Goal: Information Seeking & Learning: Learn about a topic

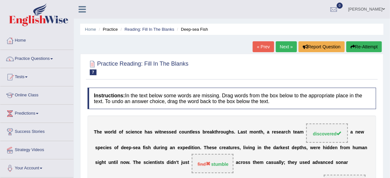
click at [281, 48] on link "Next »" at bounding box center [286, 46] width 21 height 11
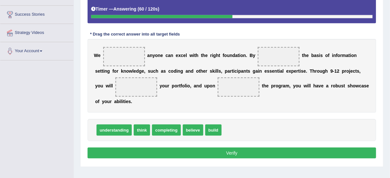
scroll to position [128, 0]
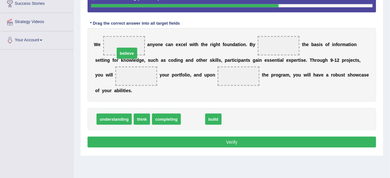
drag, startPoint x: 190, startPoint y: 117, endPoint x: 124, endPoint y: 51, distance: 93.4
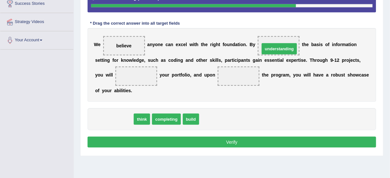
drag, startPoint x: 122, startPoint y: 118, endPoint x: 287, endPoint y: 48, distance: 179.6
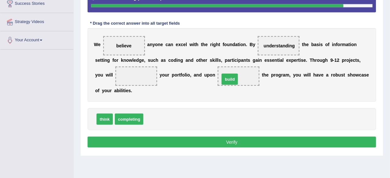
drag, startPoint x: 155, startPoint y: 120, endPoint x: 231, endPoint y: 80, distance: 86.2
drag, startPoint x: 110, startPoint y: 116, endPoint x: 105, endPoint y: 117, distance: 5.5
click at [105, 117] on div "think completing" at bounding box center [232, 119] width 289 height 22
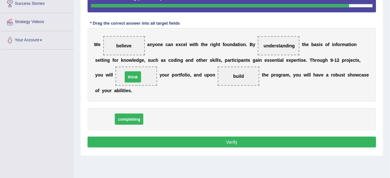
drag, startPoint x: 103, startPoint y: 118, endPoint x: 131, endPoint y: 76, distance: 50.9
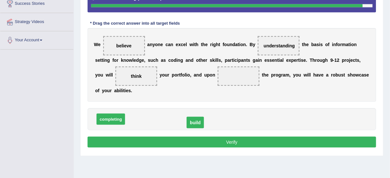
drag, startPoint x: 233, startPoint y: 77, endPoint x: 188, endPoint y: 125, distance: 66.7
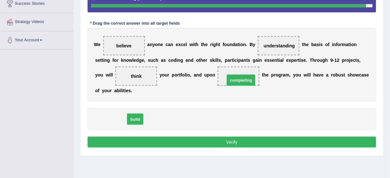
drag, startPoint x: 114, startPoint y: 118, endPoint x: 244, endPoint y: 79, distance: 135.9
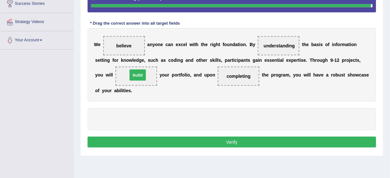
drag, startPoint x: 106, startPoint y: 119, endPoint x: 139, endPoint y: 75, distance: 55.5
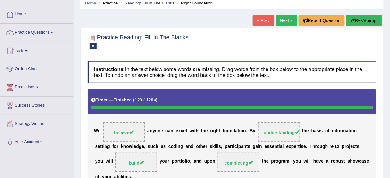
scroll to position [26, 0]
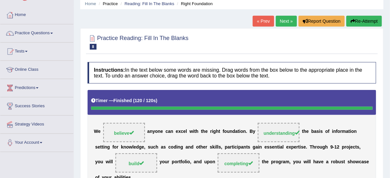
click at [287, 21] on link "Next »" at bounding box center [286, 21] width 21 height 11
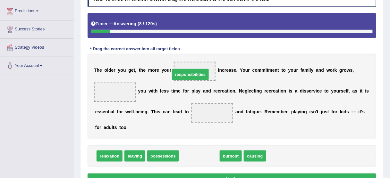
drag, startPoint x: 203, startPoint y: 156, endPoint x: 197, endPoint y: 72, distance: 83.9
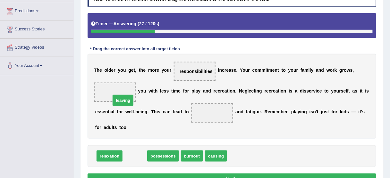
drag, startPoint x: 130, startPoint y: 157, endPoint x: 118, endPoint y: 101, distance: 57.0
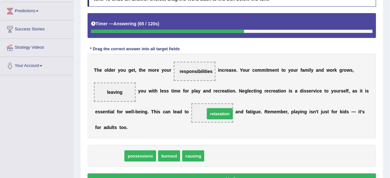
drag, startPoint x: 107, startPoint y: 155, endPoint x: 218, endPoint y: 113, distance: 118.1
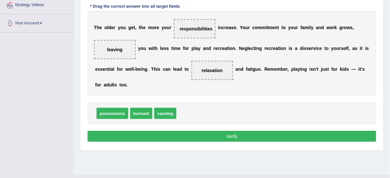
scroll to position [154, 0]
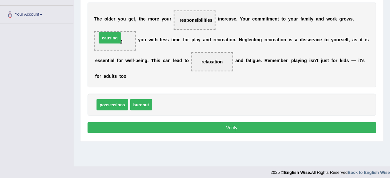
drag, startPoint x: 165, startPoint y: 106, endPoint x: 110, endPoint y: 39, distance: 87.0
click at [186, 130] on button "Verify" at bounding box center [232, 127] width 289 height 11
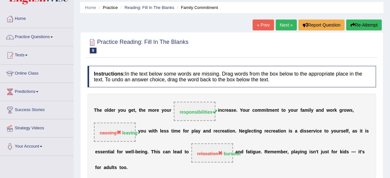
scroll to position [0, 0]
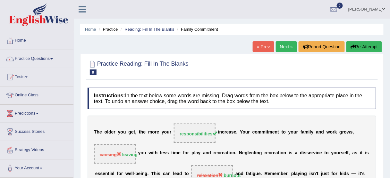
click at [361, 46] on button "Re-Attempt" at bounding box center [364, 46] width 36 height 11
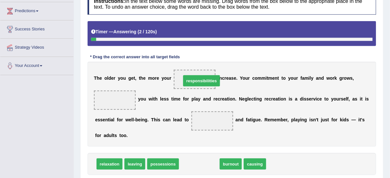
drag, startPoint x: 191, startPoint y: 163, endPoint x: 192, endPoint y: 81, distance: 81.8
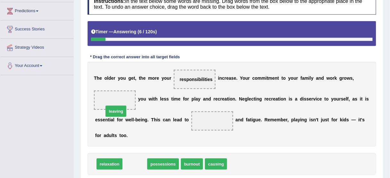
drag, startPoint x: 131, startPoint y: 164, endPoint x: 113, endPoint y: 105, distance: 62.0
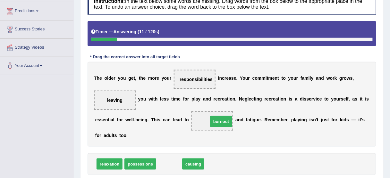
drag, startPoint x: 166, startPoint y: 162, endPoint x: 218, endPoint y: 120, distance: 67.2
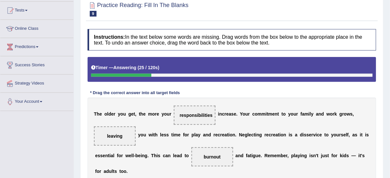
scroll to position [128, 0]
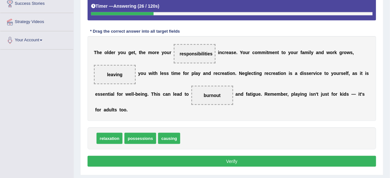
click at [188, 159] on button "Verify" at bounding box center [232, 161] width 289 height 11
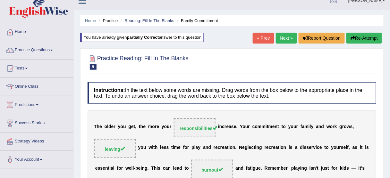
scroll to position [0, 0]
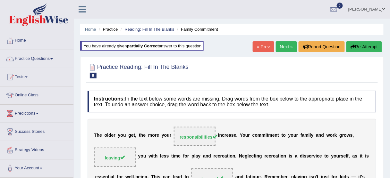
click at [282, 46] on link "Next »" at bounding box center [286, 46] width 21 height 11
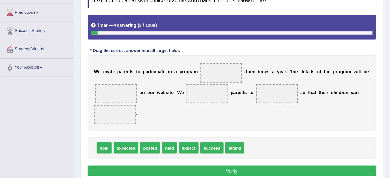
scroll to position [103, 0]
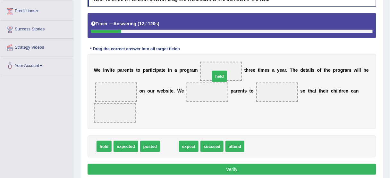
drag, startPoint x: 169, startPoint y: 147, endPoint x: 219, endPoint y: 77, distance: 86.7
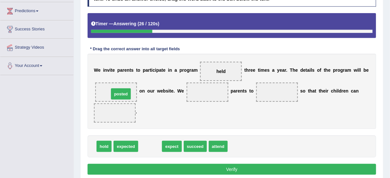
drag, startPoint x: 145, startPoint y: 146, endPoint x: 116, endPoint y: 93, distance: 60.1
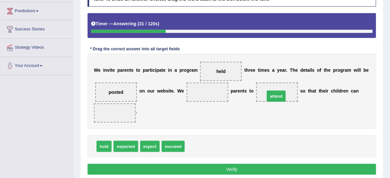
drag, startPoint x: 197, startPoint y: 145, endPoint x: 278, endPoint y: 94, distance: 95.5
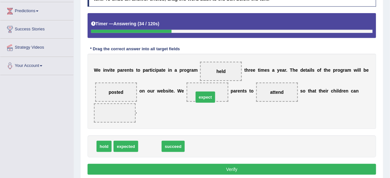
drag, startPoint x: 150, startPoint y: 146, endPoint x: 206, endPoint y: 97, distance: 74.3
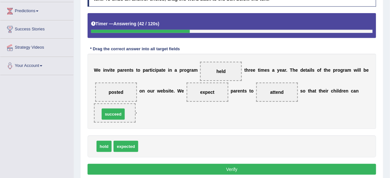
drag, startPoint x: 148, startPoint y: 145, endPoint x: 110, endPoint y: 113, distance: 50.3
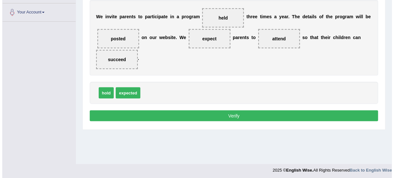
scroll to position [158, 0]
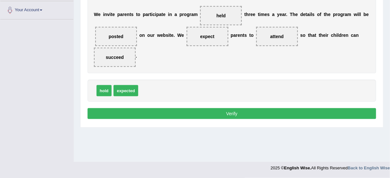
click at [190, 114] on button "Verify" at bounding box center [232, 113] width 289 height 11
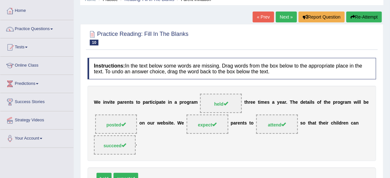
scroll to position [0, 0]
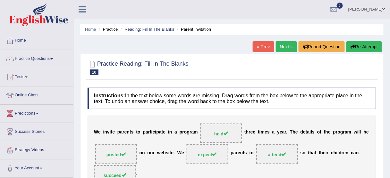
click at [289, 48] on link "Next »" at bounding box center [286, 46] width 21 height 11
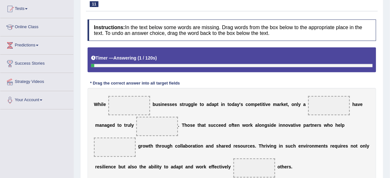
scroll to position [26, 0]
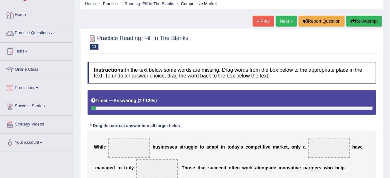
click at [46, 35] on link "Practice Questions" at bounding box center [36, 32] width 73 height 16
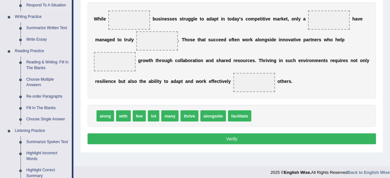
scroll to position [180, 0]
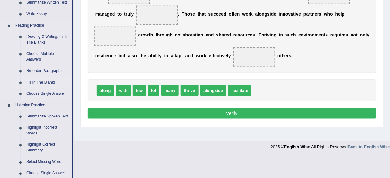
click at [38, 81] on link "Fill In The Blanks" at bounding box center [47, 83] width 48 height 12
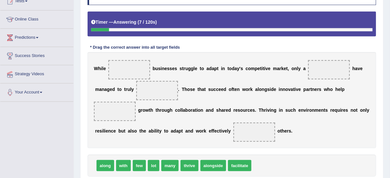
scroll to position [91, 0]
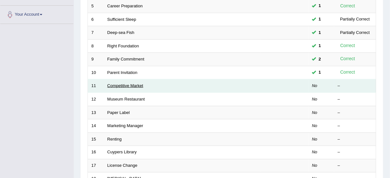
click at [121, 85] on link "Competitive Market" at bounding box center [125, 85] width 36 height 5
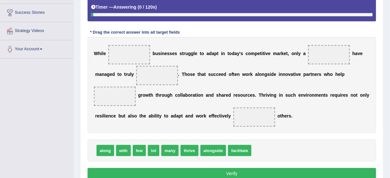
scroll to position [128, 0]
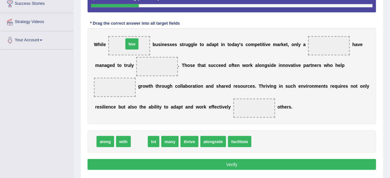
drag, startPoint x: 138, startPoint y: 141, endPoint x: 130, endPoint y: 43, distance: 98.1
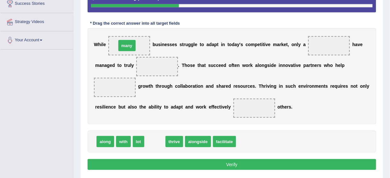
drag, startPoint x: 152, startPoint y: 139, endPoint x: 124, endPoint y: 42, distance: 100.2
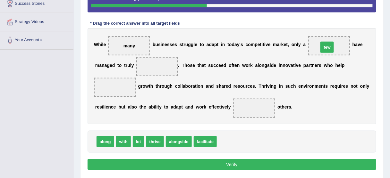
drag, startPoint x: 222, startPoint y: 139, endPoint x: 324, endPoint y: 45, distance: 138.8
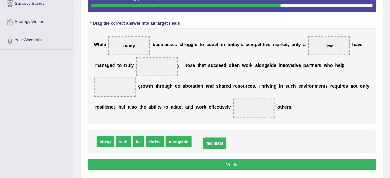
drag, startPoint x: 208, startPoint y: 143, endPoint x: 218, endPoint y: 144, distance: 9.8
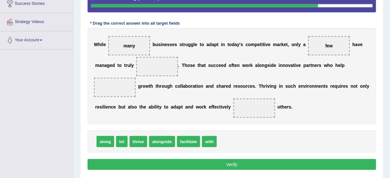
click at [138, 141] on span "thrive" at bounding box center [139, 141] width 18 height 11
click at [161, 142] on span "alongside" at bounding box center [162, 141] width 26 height 11
drag, startPoint x: 161, startPoint y: 141, endPoint x: 157, endPoint y: 137, distance: 5.9
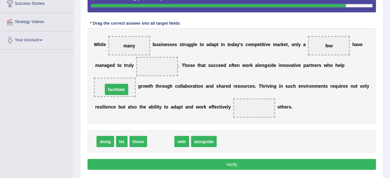
drag, startPoint x: 162, startPoint y: 141, endPoint x: 117, endPoint y: 88, distance: 68.5
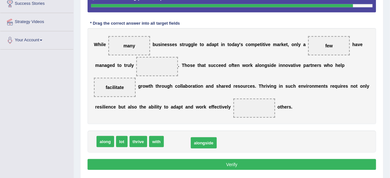
drag, startPoint x: 173, startPoint y: 140, endPoint x: 194, endPoint y: 145, distance: 21.7
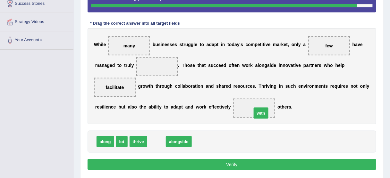
drag, startPoint x: 156, startPoint y: 142, endPoint x: 257, endPoint y: 113, distance: 105.0
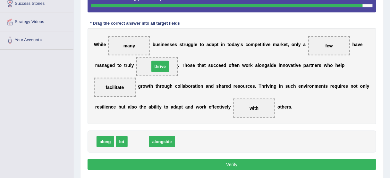
drag, startPoint x: 140, startPoint y: 141, endPoint x: 162, endPoint y: 65, distance: 79.1
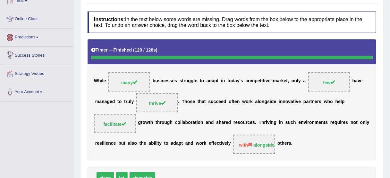
scroll to position [0, 0]
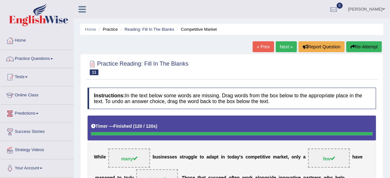
click at [284, 47] on link "Next »" at bounding box center [286, 46] width 21 height 11
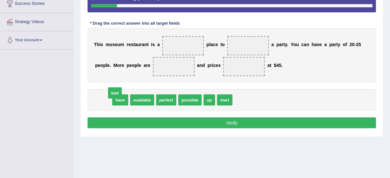
drag, startPoint x: 101, startPoint y: 98, endPoint x: 113, endPoint y: 91, distance: 13.8
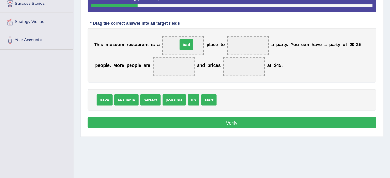
drag, startPoint x: 229, startPoint y: 101, endPoint x: 190, endPoint y: 45, distance: 68.1
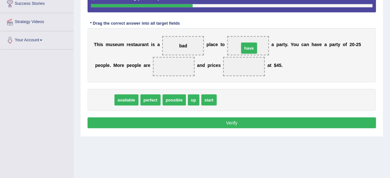
drag, startPoint x: 98, startPoint y: 99, endPoint x: 243, endPoint y: 47, distance: 153.7
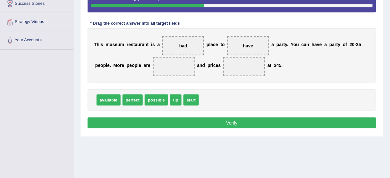
click at [107, 100] on span "available" at bounding box center [109, 100] width 24 height 11
drag, startPoint x: 107, startPoint y: 100, endPoint x: 176, endPoint y: 69, distance: 75.7
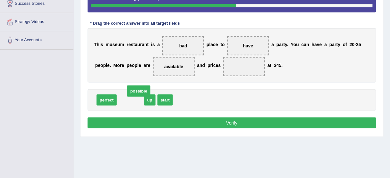
drag, startPoint x: 127, startPoint y: 99, endPoint x: 121, endPoint y: 95, distance: 8.1
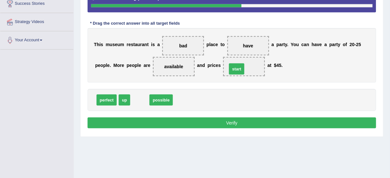
drag, startPoint x: 140, startPoint y: 98, endPoint x: 237, endPoint y: 67, distance: 101.7
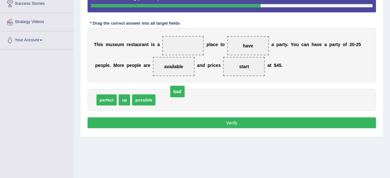
drag, startPoint x: 185, startPoint y: 45, endPoint x: 173, endPoint y: 102, distance: 57.6
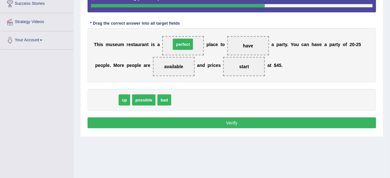
drag, startPoint x: 101, startPoint y: 96, endPoint x: 178, endPoint y: 40, distance: 94.5
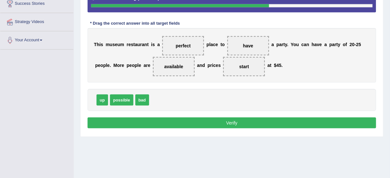
click at [204, 121] on button "Verify" at bounding box center [232, 123] width 289 height 11
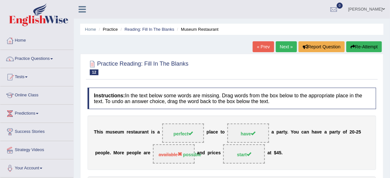
click at [282, 49] on link "Next »" at bounding box center [286, 46] width 21 height 11
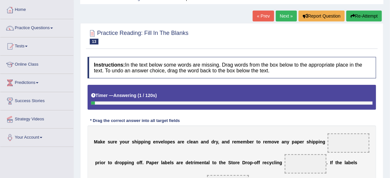
scroll to position [103, 0]
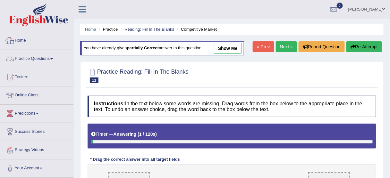
click at [28, 57] on link "Practice Questions" at bounding box center [36, 58] width 73 height 16
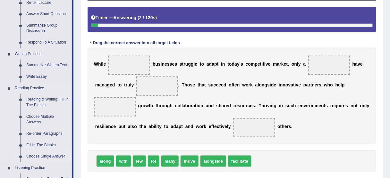
scroll to position [128, 0]
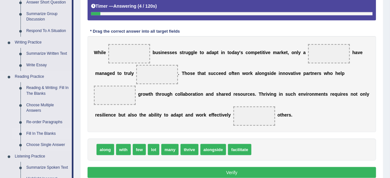
click at [37, 134] on link "Fill In The Blanks" at bounding box center [47, 134] width 48 height 12
